Goal: Transaction & Acquisition: Purchase product/service

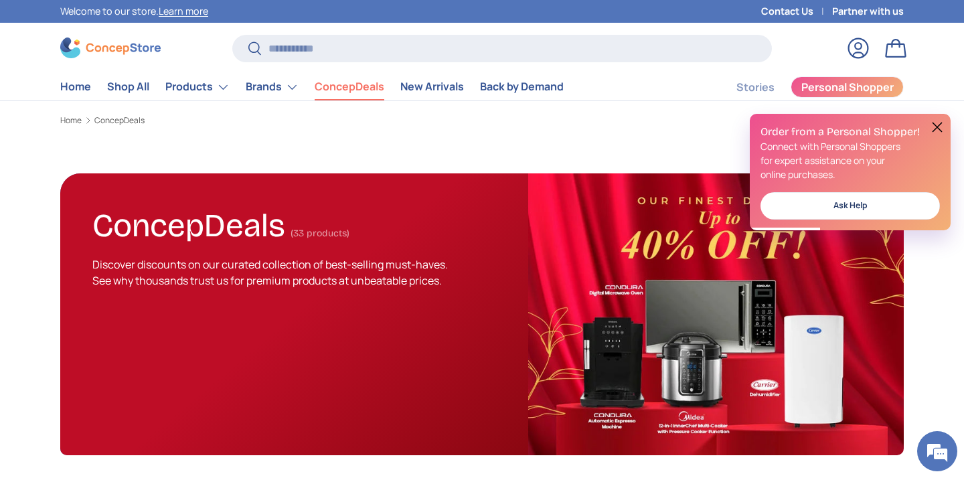
click at [938, 125] on button at bounding box center [937, 127] width 16 height 16
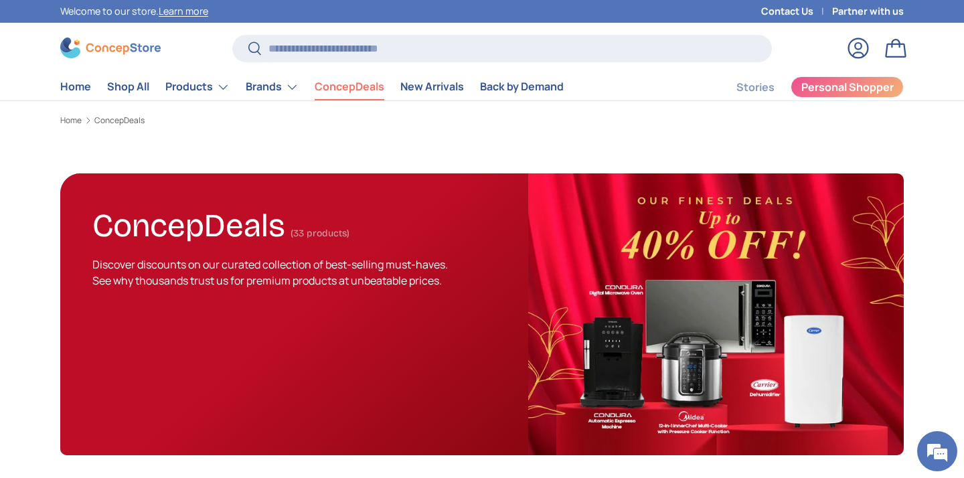
click at [863, 50] on link "Log in" at bounding box center [857, 47] width 29 height 29
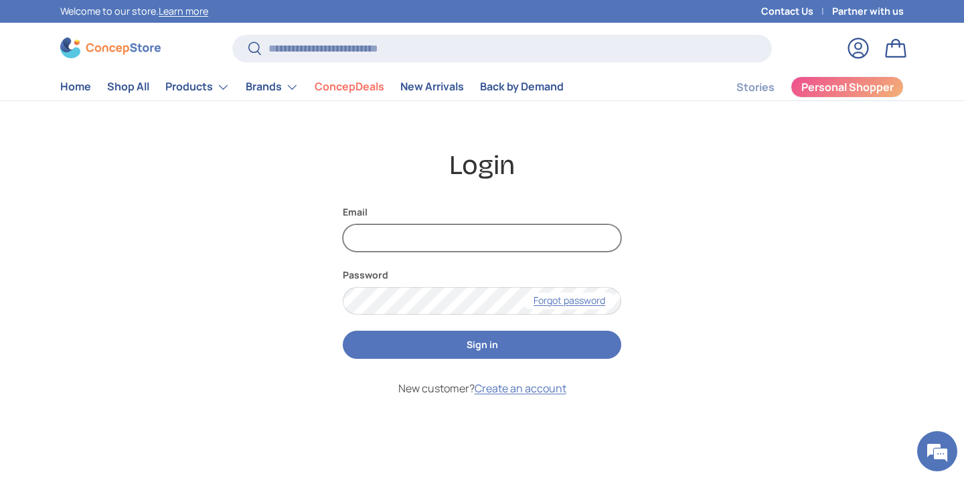
click at [411, 236] on input "Email" at bounding box center [482, 237] width 278 height 27
click at [462, 240] on input "Email" at bounding box center [482, 237] width 278 height 27
type input "**********"
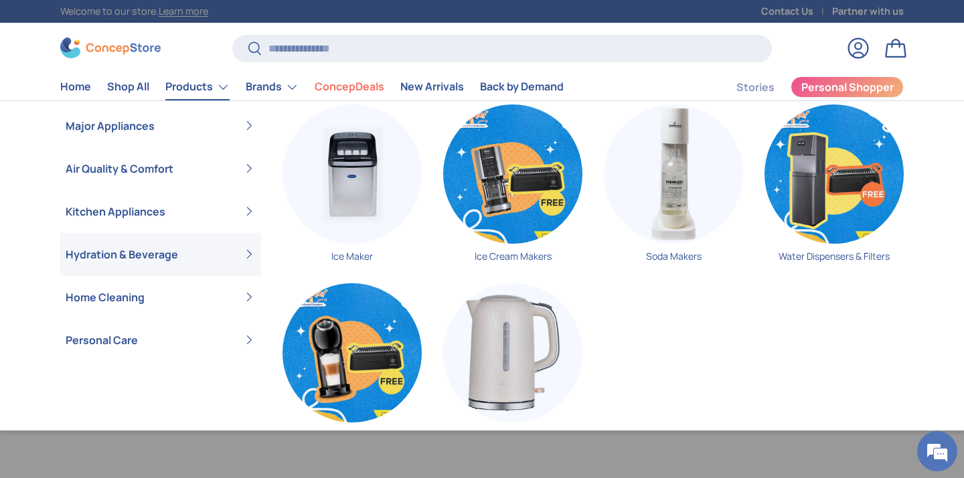
scroll to position [17, 0]
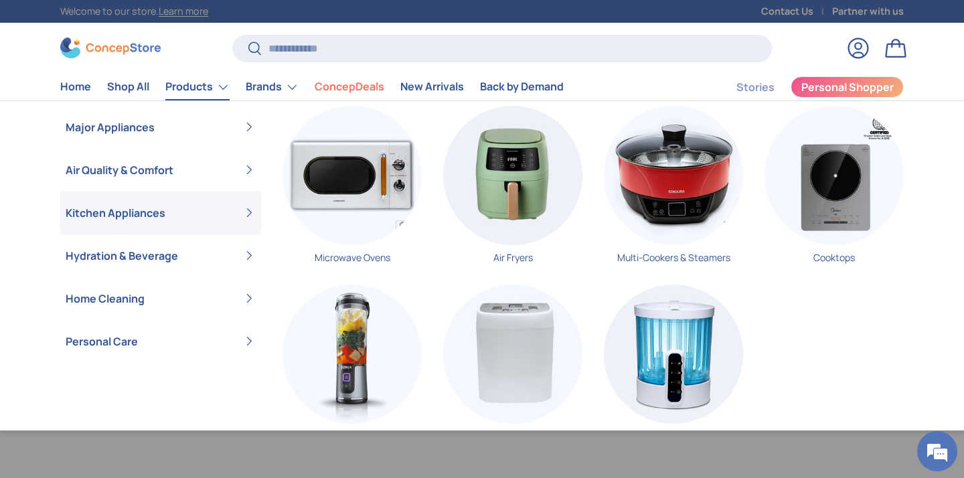
click at [116, 209] on link "Kitchen Appliances" at bounding box center [161, 212] width 190 height 43
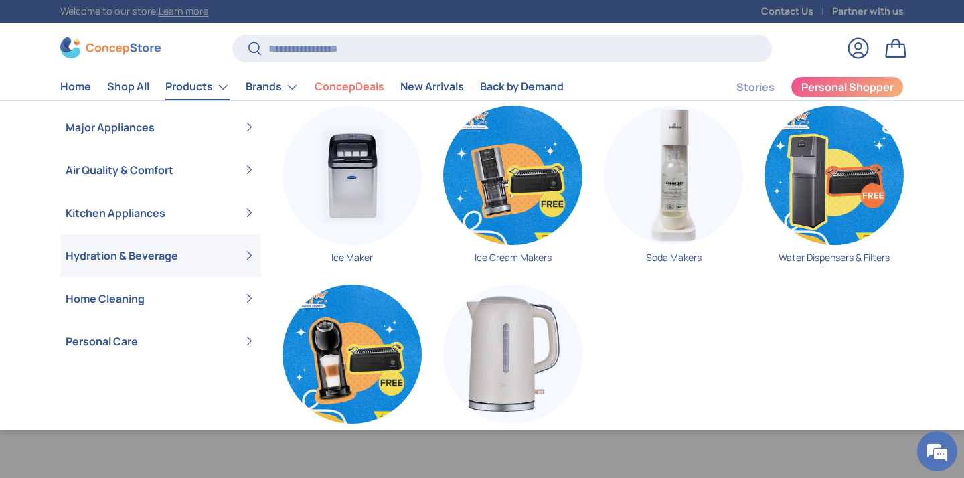
click at [106, 259] on link "Hydration & Beverage" at bounding box center [161, 255] width 190 height 43
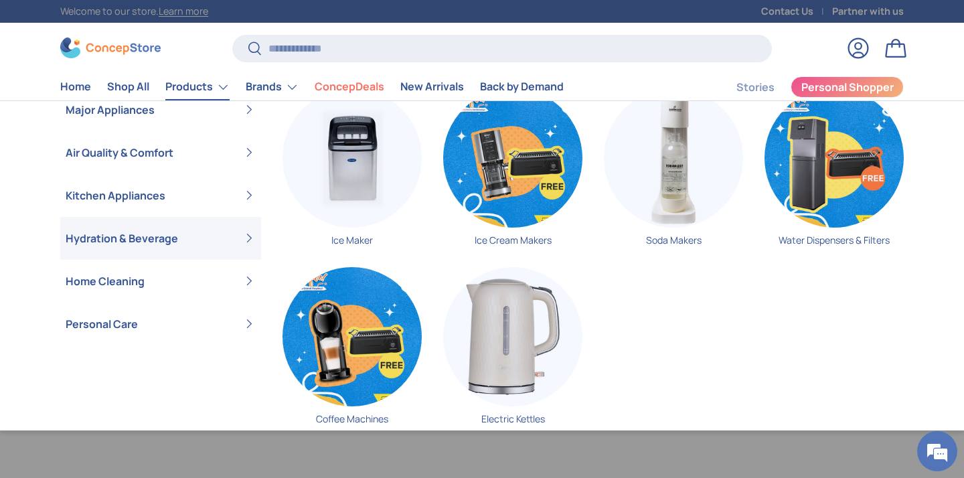
scroll to position [60, 0]
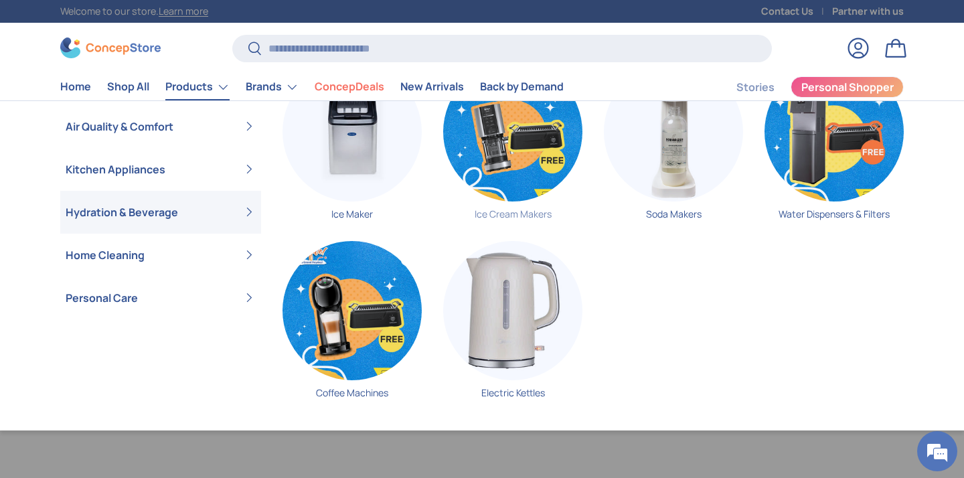
click at [490, 177] on img "Primary" at bounding box center [512, 131] width 139 height 139
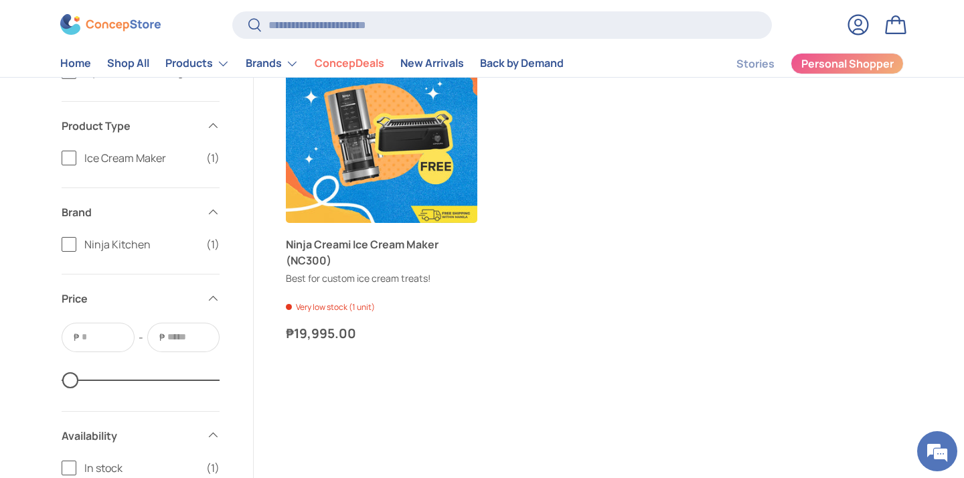
scroll to position [297, 0]
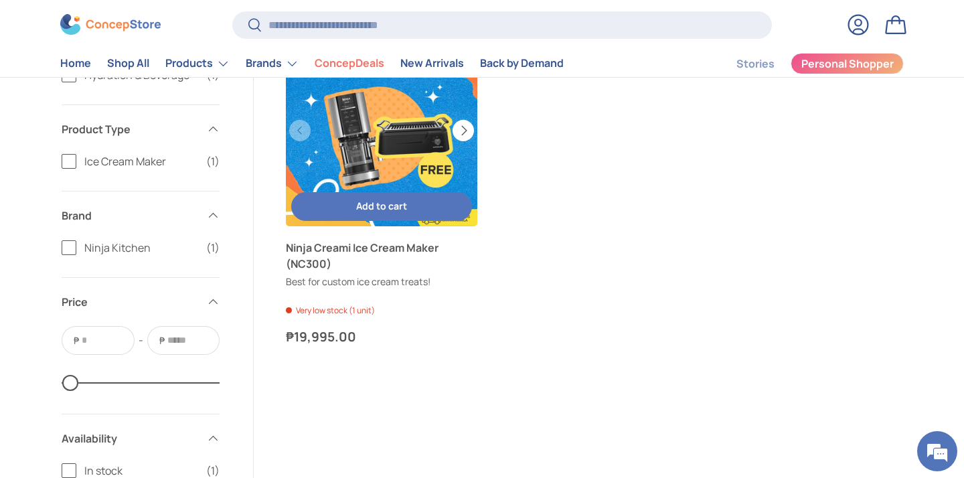
click at [462, 132] on button "Next" at bounding box center [462, 130] width 21 height 21
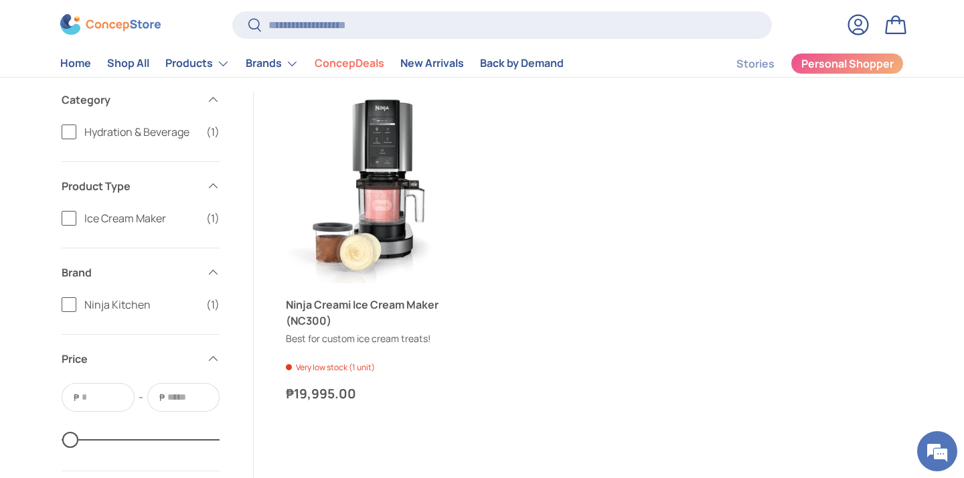
scroll to position [234, 0]
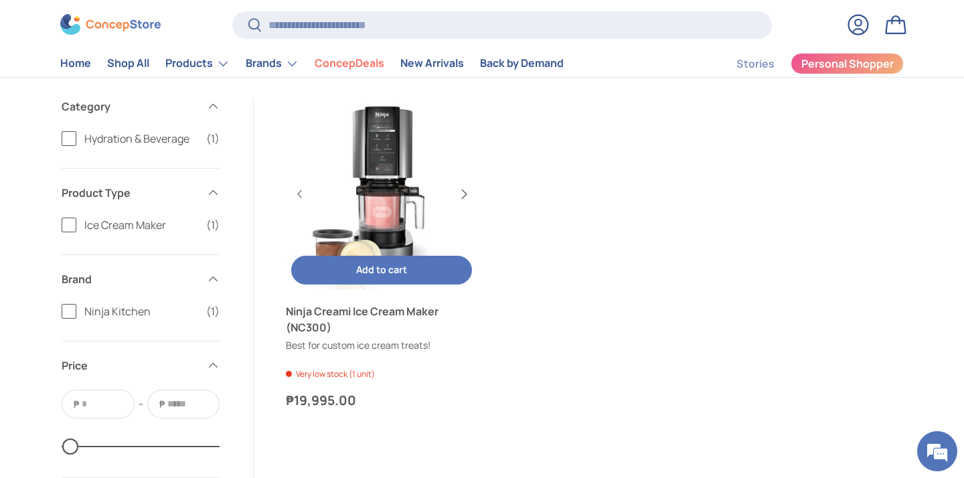
click at [465, 195] on button "Next" at bounding box center [462, 193] width 21 height 21
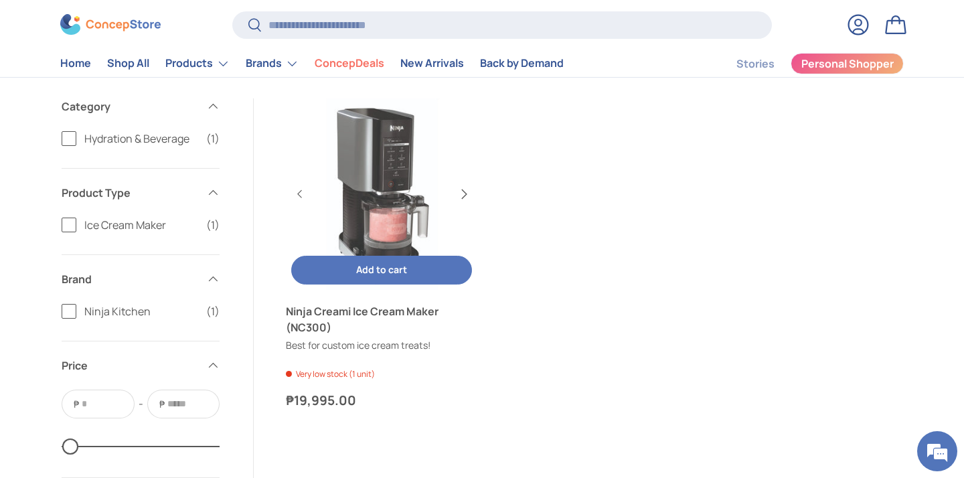
click at [465, 195] on button "Next" at bounding box center [462, 193] width 21 height 21
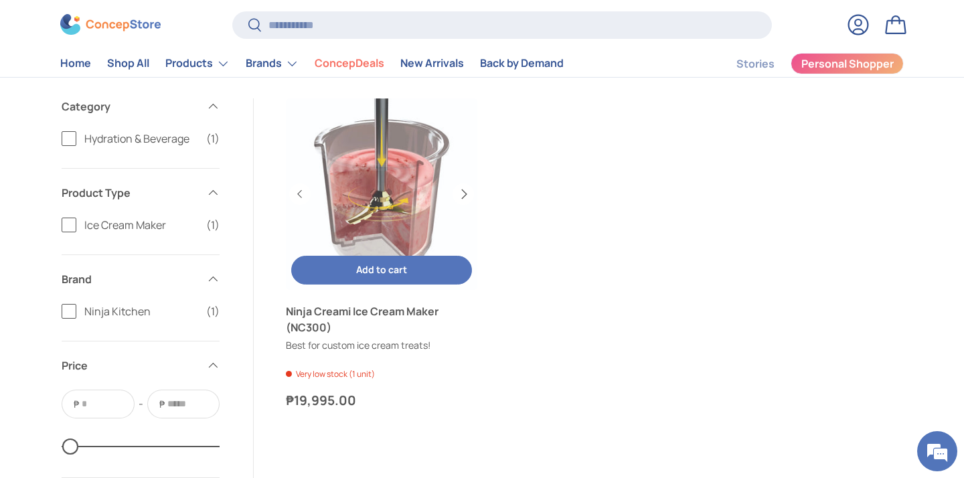
click at [465, 195] on button "Next" at bounding box center [462, 193] width 21 height 21
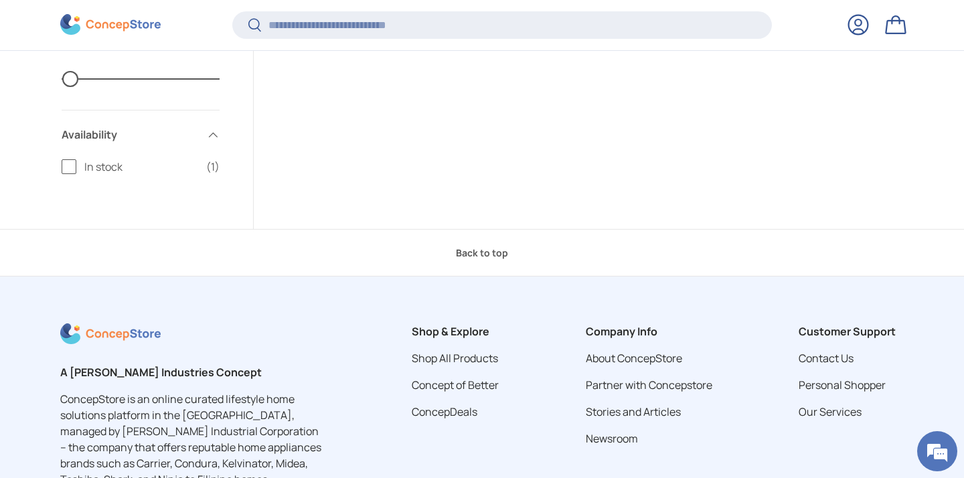
scroll to position [602, 0]
